Goal: Information Seeking & Learning: Learn about a topic

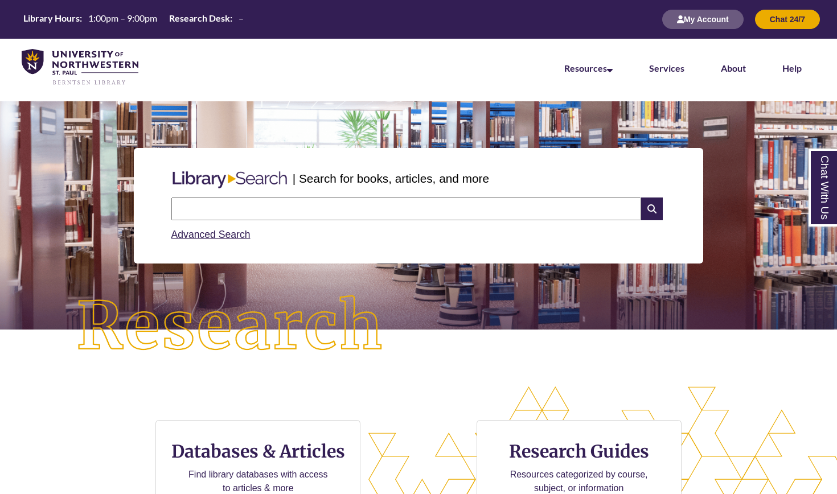
click at [323, 211] on input "text" at bounding box center [406, 209] width 470 height 23
click at [285, 239] on div "Advanced Search" at bounding box center [418, 231] width 495 height 22
drag, startPoint x: 357, startPoint y: 179, endPoint x: 380, endPoint y: 182, distance: 22.9
click at [380, 182] on p "| Search for books, articles, and more" at bounding box center [391, 179] width 196 height 18
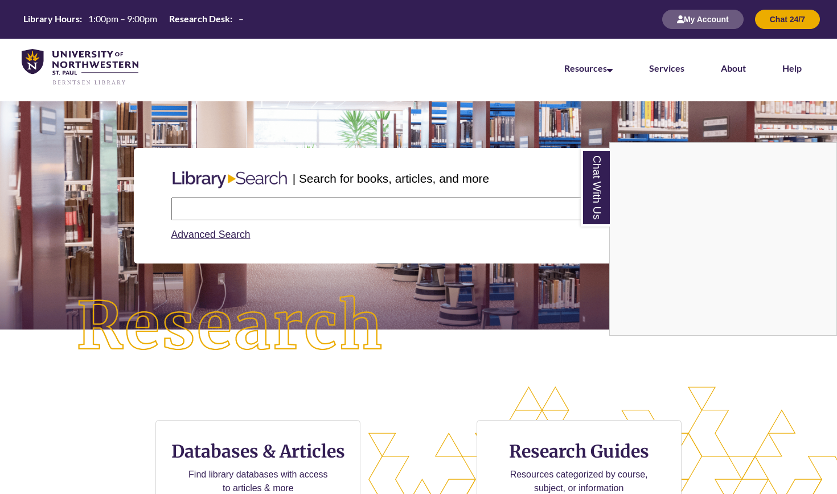
click at [412, 232] on div "Chat With Us" at bounding box center [418, 247] width 837 height 494
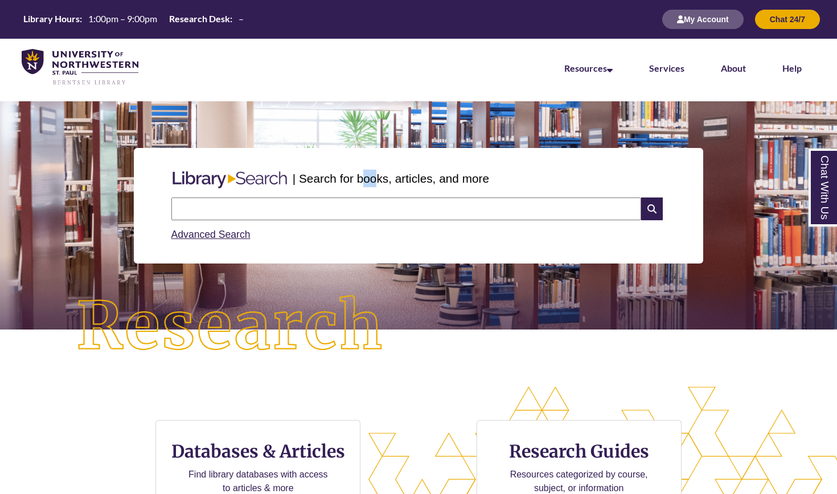
drag, startPoint x: 363, startPoint y: 183, endPoint x: 379, endPoint y: 183, distance: 15.4
click at [379, 183] on p "| Search for books, articles, and more" at bounding box center [391, 179] width 196 height 18
click at [378, 208] on input "text" at bounding box center [406, 209] width 470 height 23
type input "**********"
